Goal: Task Accomplishment & Management: Manage account settings

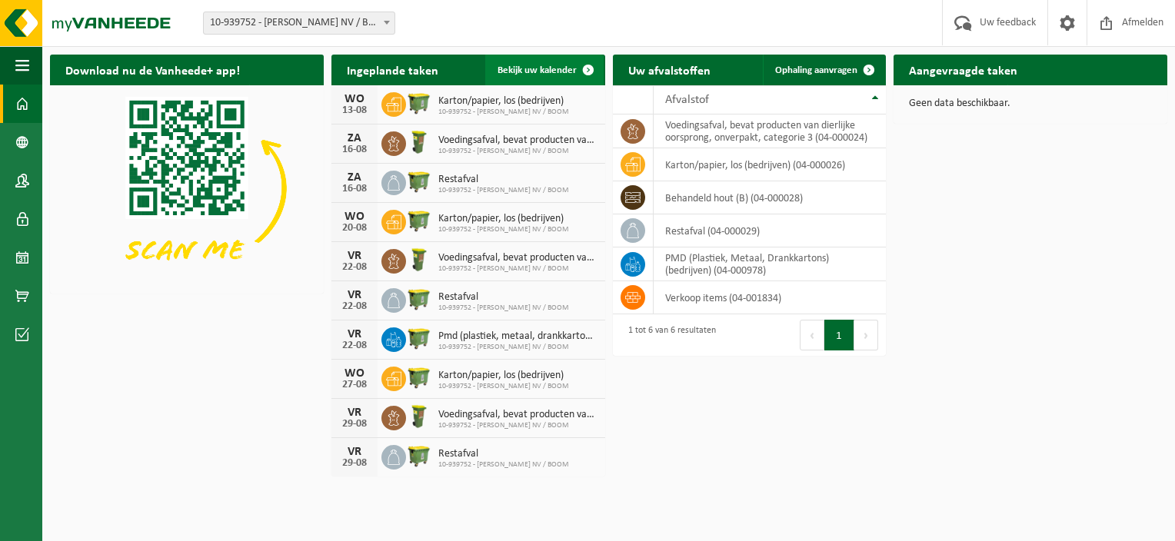
click at [505, 71] on span "Bekijk uw kalender" at bounding box center [536, 70] width 79 height 10
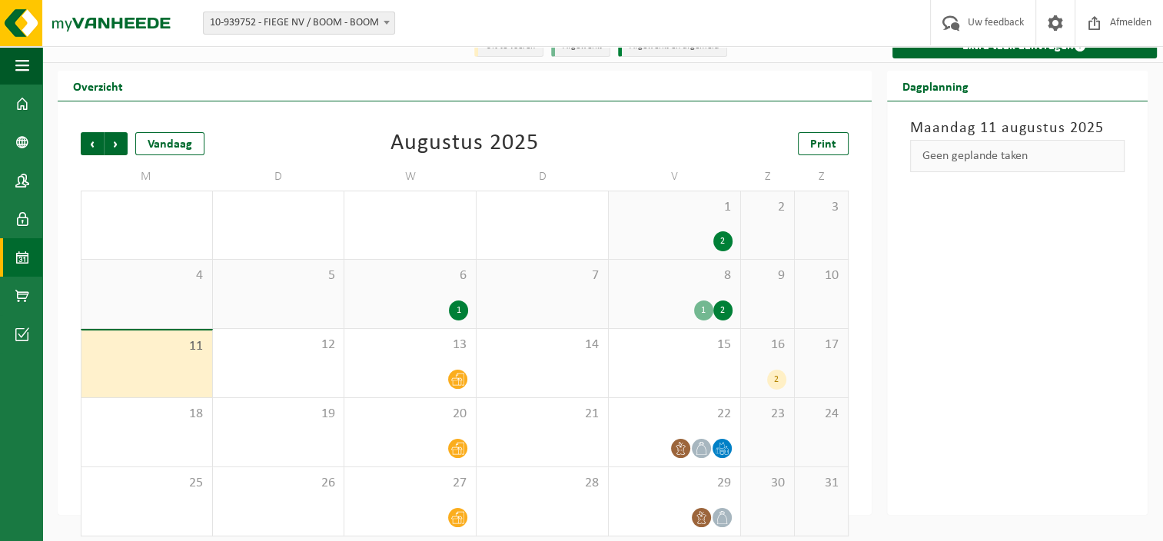
scroll to position [28, 0]
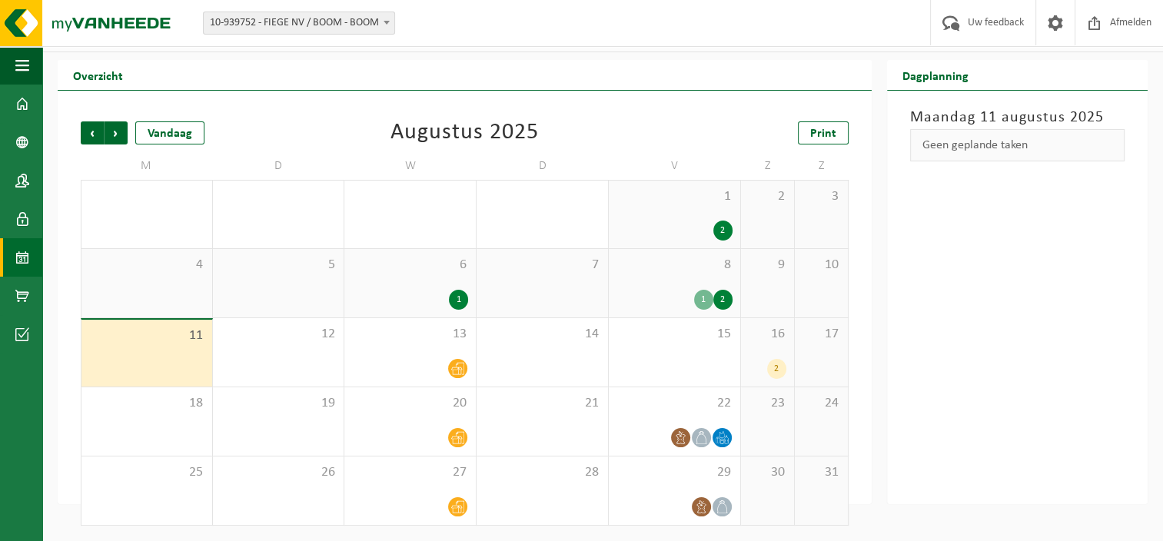
click at [775, 365] on div "2" at bounding box center [776, 369] width 19 height 20
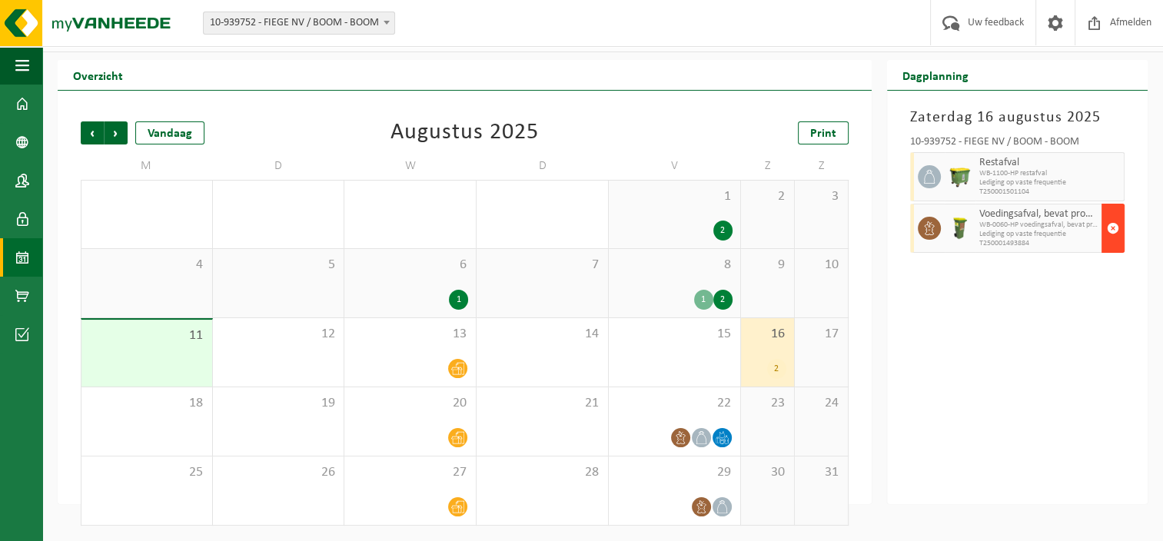
click at [1109, 228] on span "button" at bounding box center [1113, 228] width 12 height 31
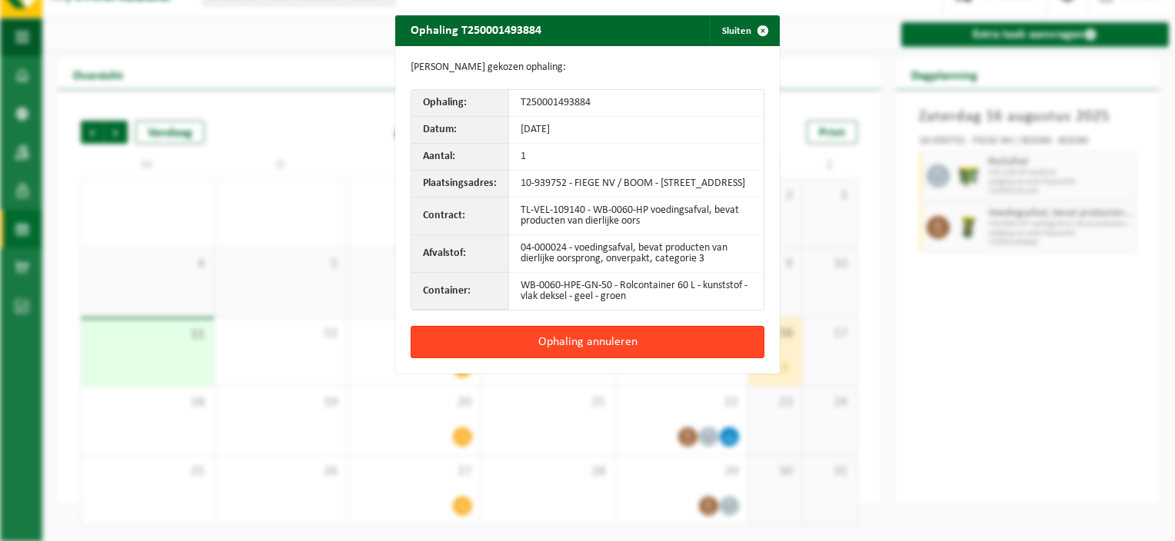
click at [560, 352] on button "Ophaling annuleren" at bounding box center [587, 342] width 354 height 32
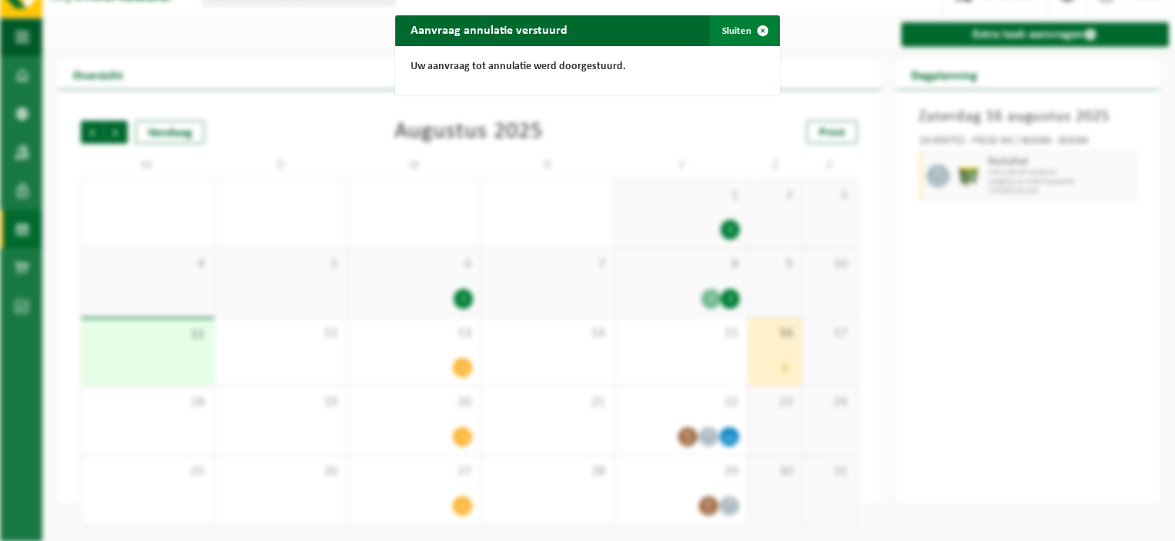
click at [726, 28] on button "Sluiten" at bounding box center [744, 30] width 68 height 31
